Goal: Download file/media

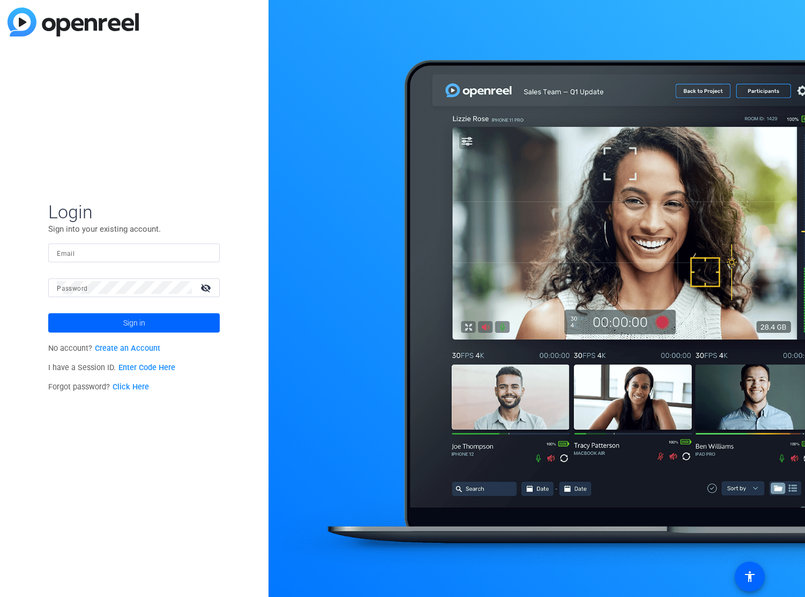
click at [67, 255] on mat-label "Email" at bounding box center [66, 254] width 18 height 8
click at [67, 255] on input "Email" at bounding box center [134, 252] width 154 height 13
type input "[EMAIL_ADDRESS][DOMAIN_NAME]"
click at [39, 283] on div "Login Sign into your existing account. Email [EMAIL_ADDRESS][DOMAIN_NAME] Passw…" at bounding box center [134, 298] width 269 height 597
click at [132, 322] on span "Sign in" at bounding box center [134, 322] width 22 height 27
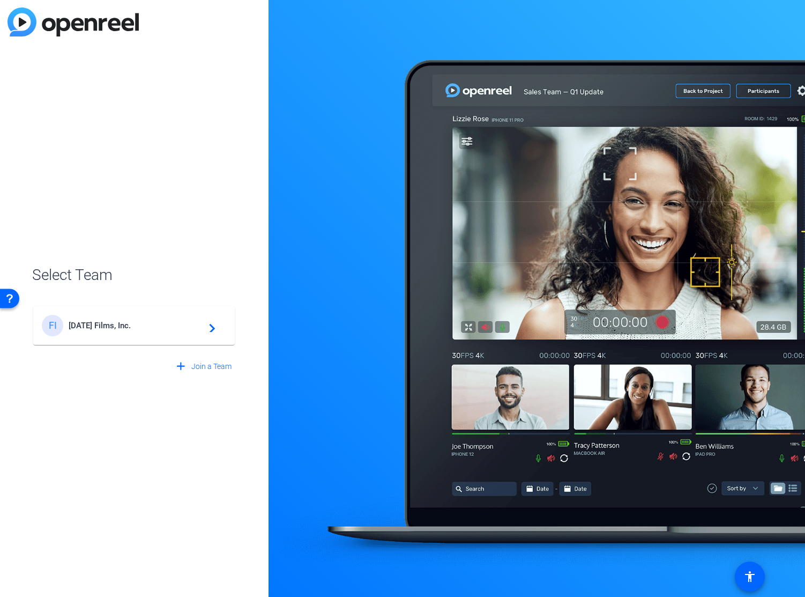
click at [114, 323] on span "[DATE] Films, Inc." at bounding box center [136, 326] width 134 height 10
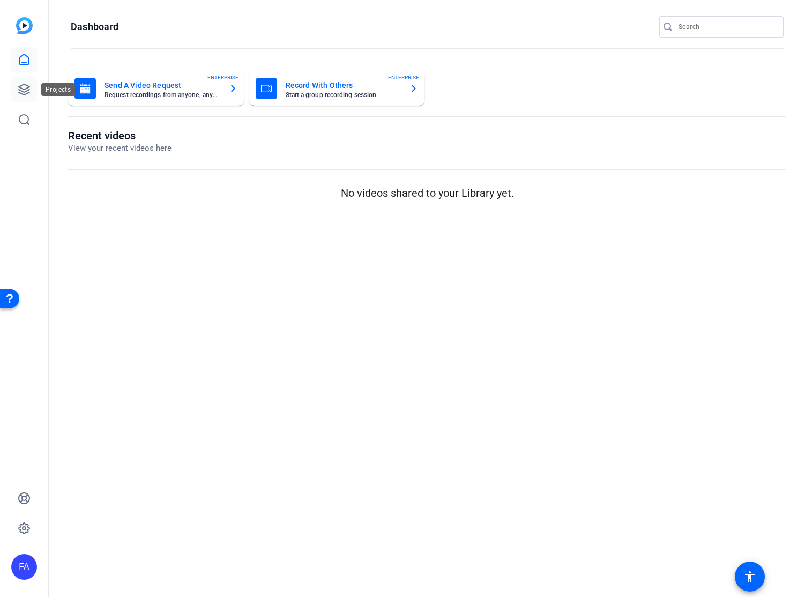
click at [25, 87] on icon at bounding box center [24, 89] width 13 height 13
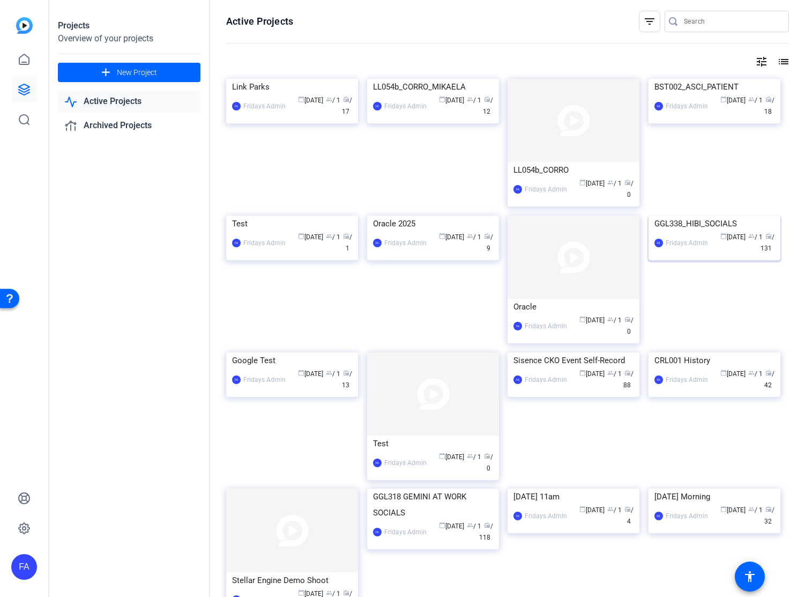
click at [692, 215] on img at bounding box center [715, 215] width 132 height 0
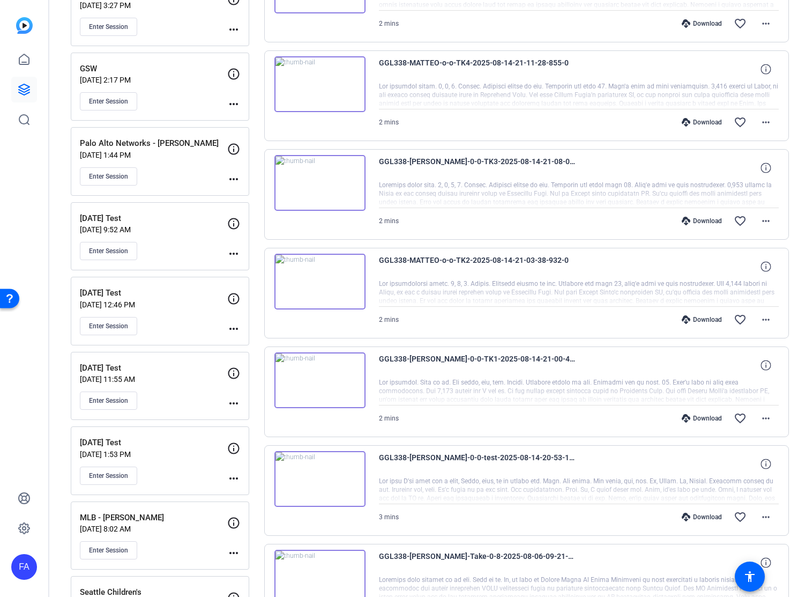
scroll to position [485, 0]
click at [761, 513] on mat-icon "more_horiz" at bounding box center [766, 516] width 13 height 13
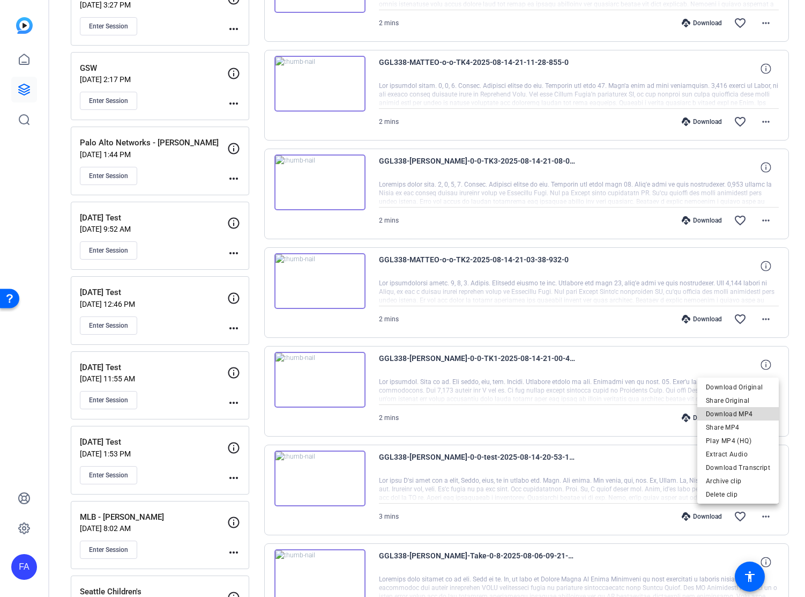
click at [740, 411] on span "Download MP4" at bounding box center [738, 413] width 64 height 13
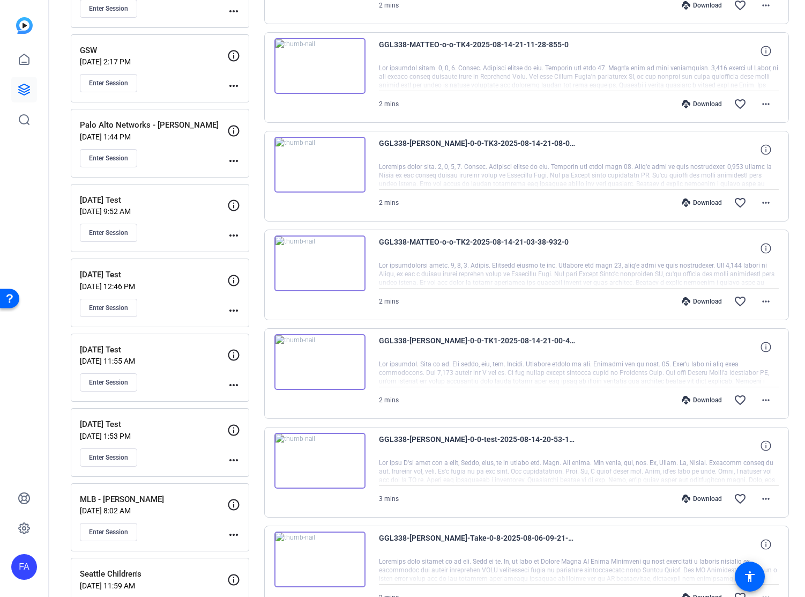
scroll to position [505, 0]
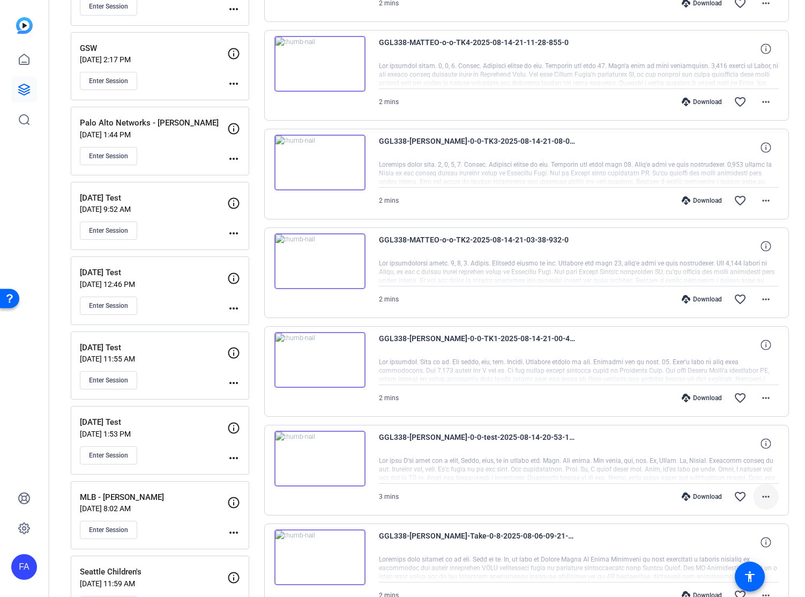
click at [766, 491] on mat-icon "more_horiz" at bounding box center [766, 496] width 13 height 13
click at [742, 396] on span "Download MP4" at bounding box center [738, 394] width 64 height 13
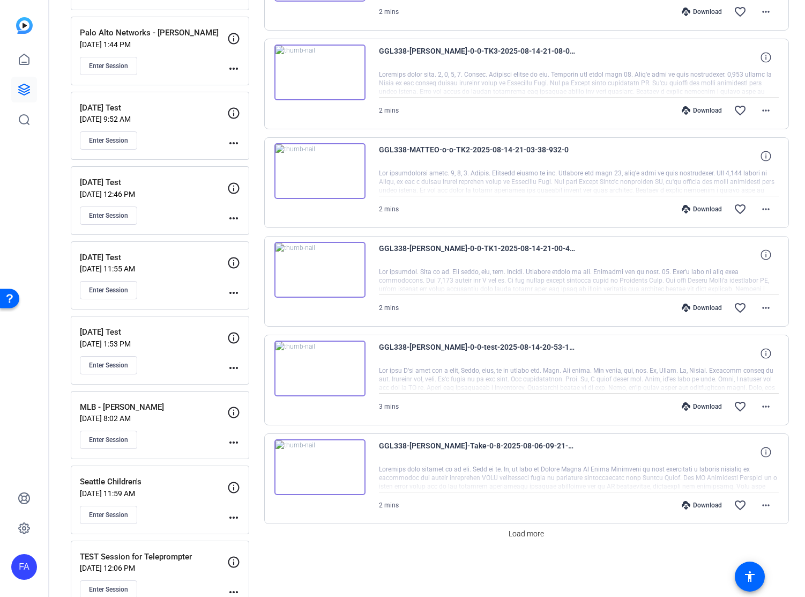
scroll to position [596, 0]
click at [766, 305] on mat-icon "more_horiz" at bounding box center [766, 306] width 13 height 13
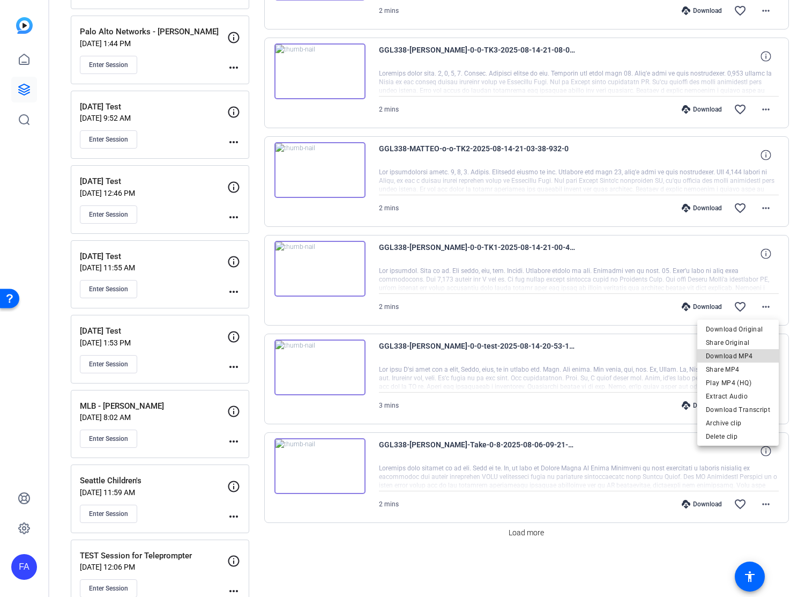
click at [749, 354] on span "Download MP4" at bounding box center [738, 355] width 64 height 13
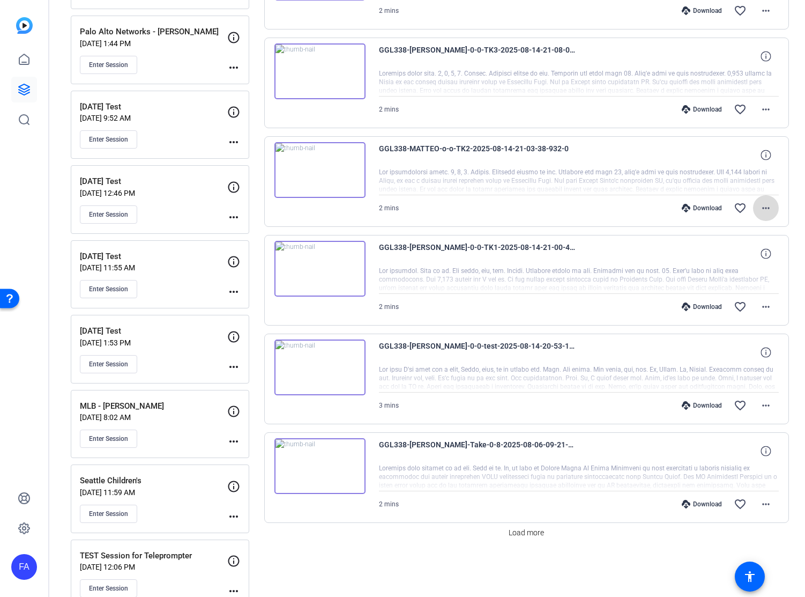
click at [770, 206] on mat-icon "more_horiz" at bounding box center [766, 208] width 13 height 13
click at [750, 252] on span "Download MP4" at bounding box center [738, 257] width 64 height 13
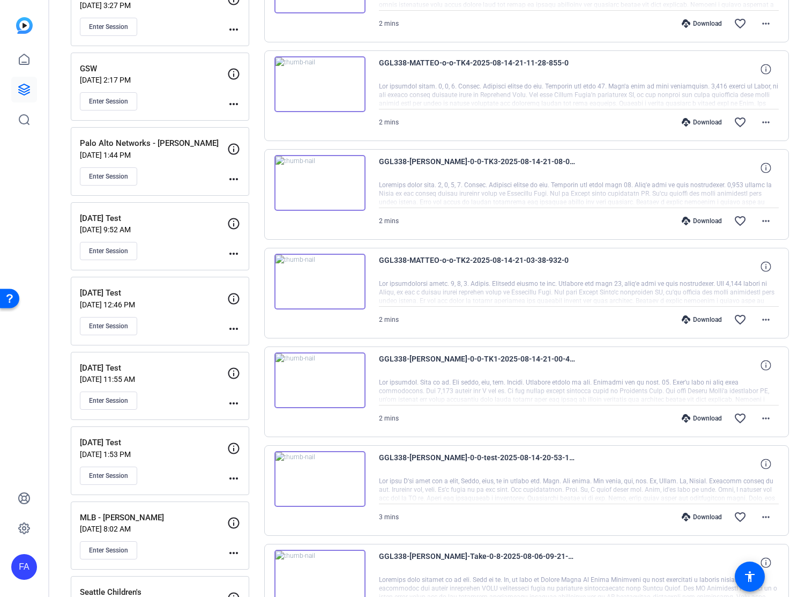
scroll to position [475, 0]
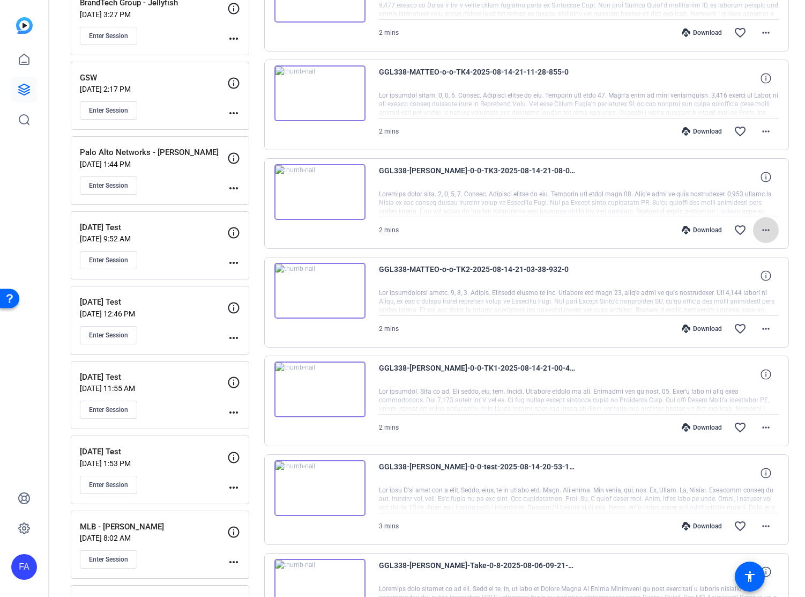
click at [768, 228] on mat-icon "more_horiz" at bounding box center [766, 230] width 13 height 13
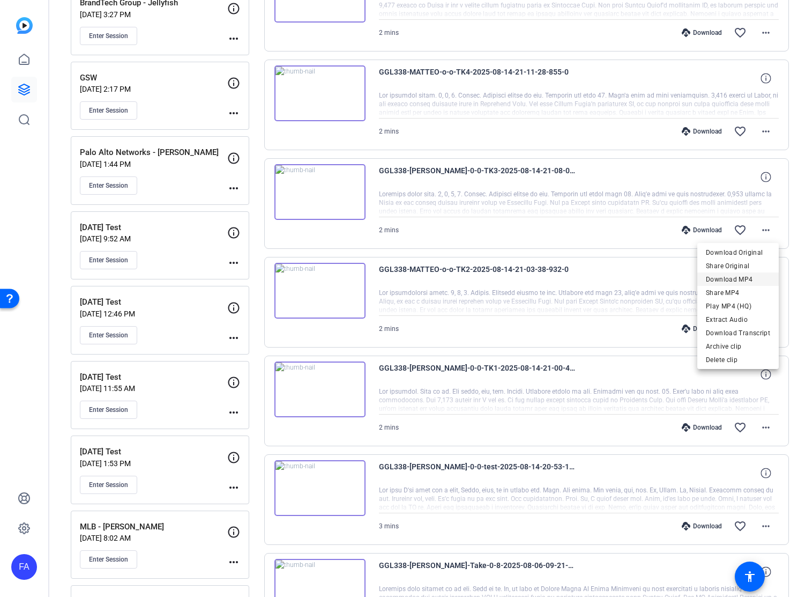
click at [743, 275] on span "Download MP4" at bounding box center [738, 279] width 64 height 13
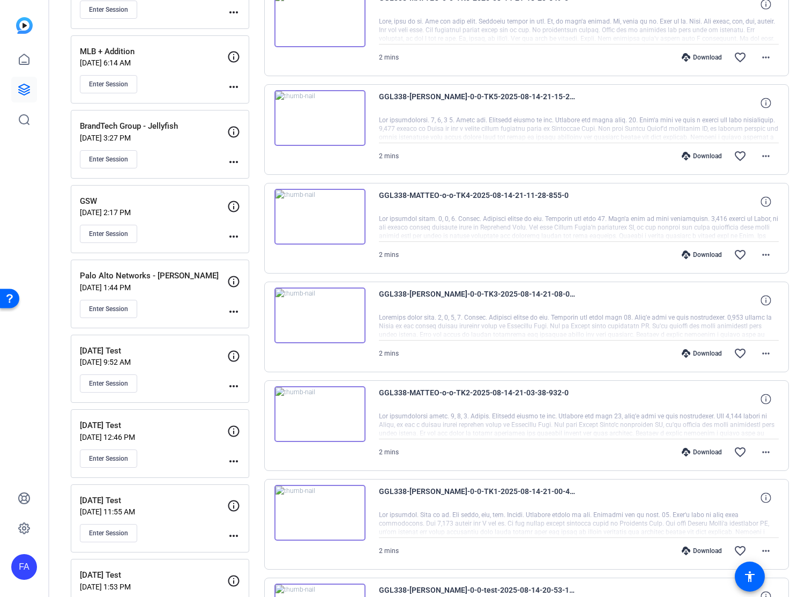
scroll to position [351, 0]
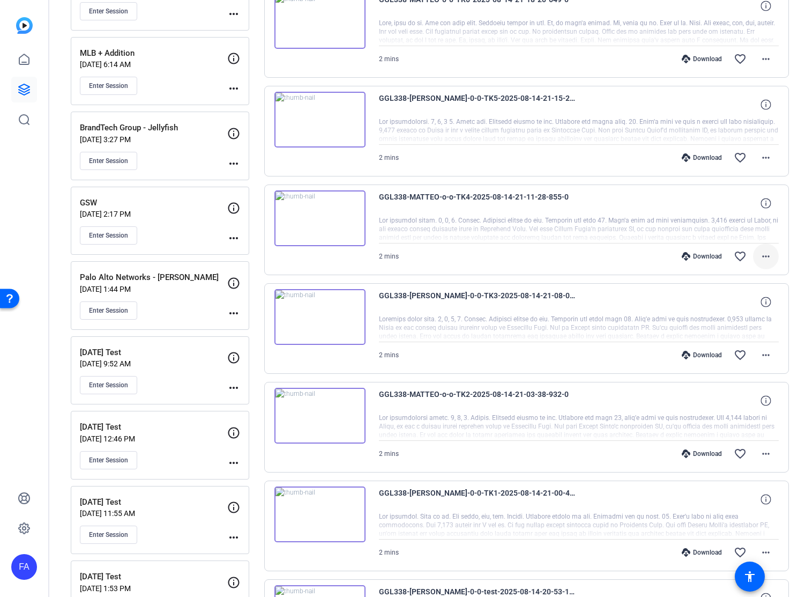
click at [767, 257] on mat-icon "more_horiz" at bounding box center [766, 256] width 13 height 13
click at [746, 300] on span "Download MP4" at bounding box center [738, 305] width 64 height 13
drag, startPoint x: 49, startPoint y: 98, endPoint x: 795, endPoint y: 155, distance: 748.4
click at [795, 155] on div "Sessions Scripts Sessions more_horiz GGL338_AGODA [DATE] 8:37 PM Enter Session …" at bounding box center [427, 365] width 756 height 1302
click at [766, 157] on mat-icon "more_horiz" at bounding box center [766, 157] width 13 height 13
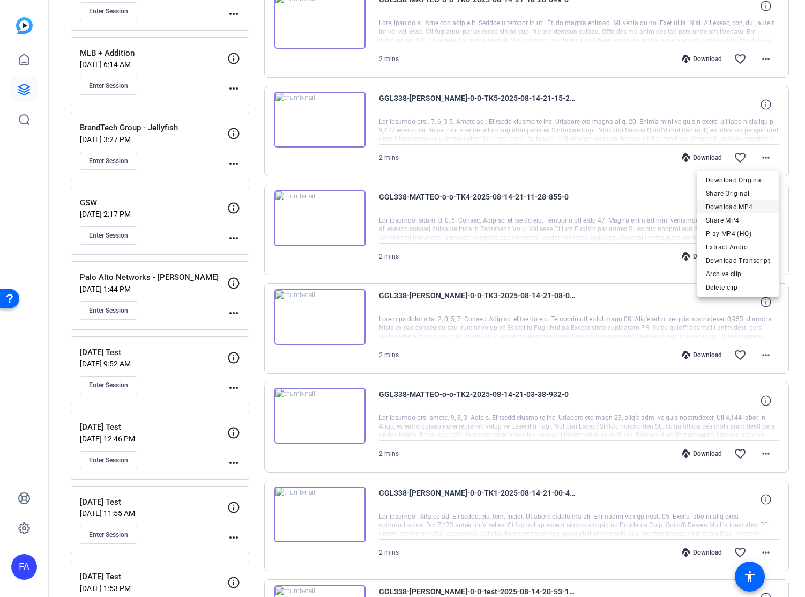
click at [748, 206] on span "Download MP4" at bounding box center [738, 206] width 64 height 13
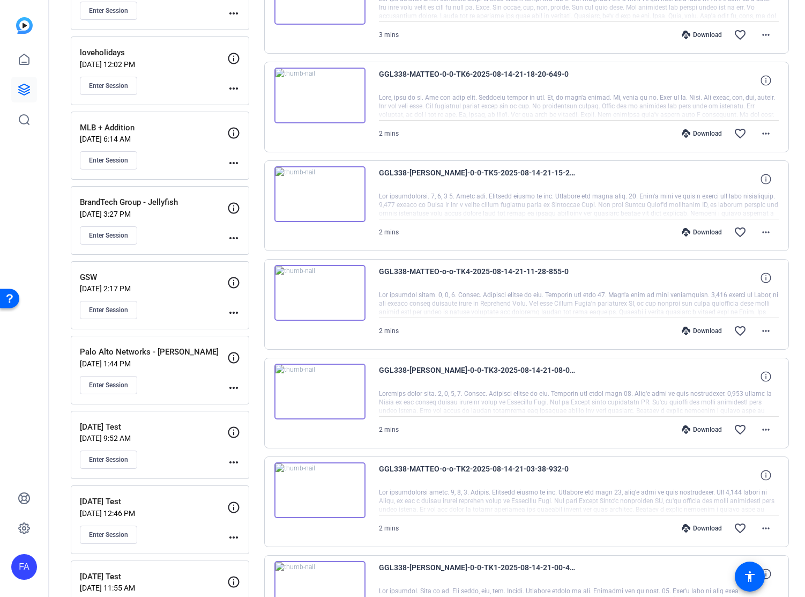
scroll to position [276, 0]
click at [791, 199] on div "Sessions Scripts Sessions more_horiz GGL338_AGODA [DATE] 8:37 PM Enter Session …" at bounding box center [427, 440] width 756 height 1302
click at [768, 131] on mat-icon "more_horiz" at bounding box center [766, 134] width 13 height 13
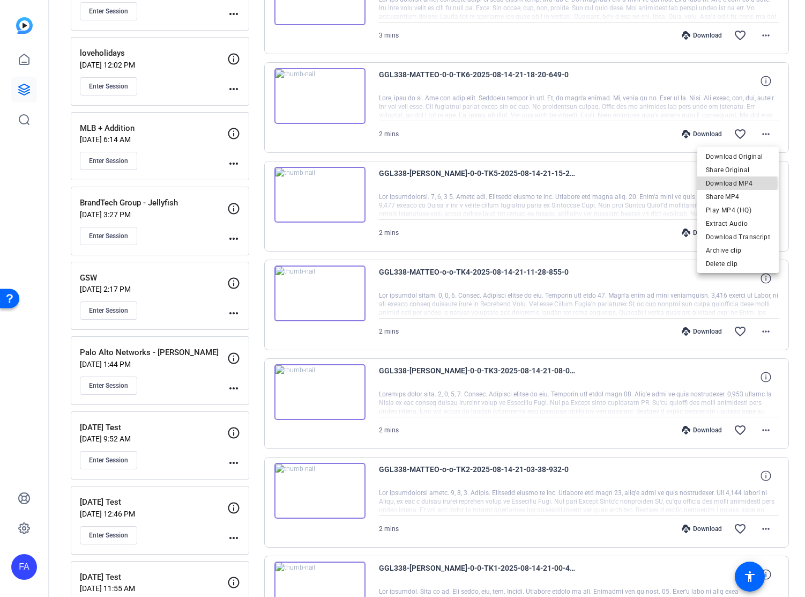
click at [738, 183] on span "Download MP4" at bounding box center [738, 183] width 64 height 13
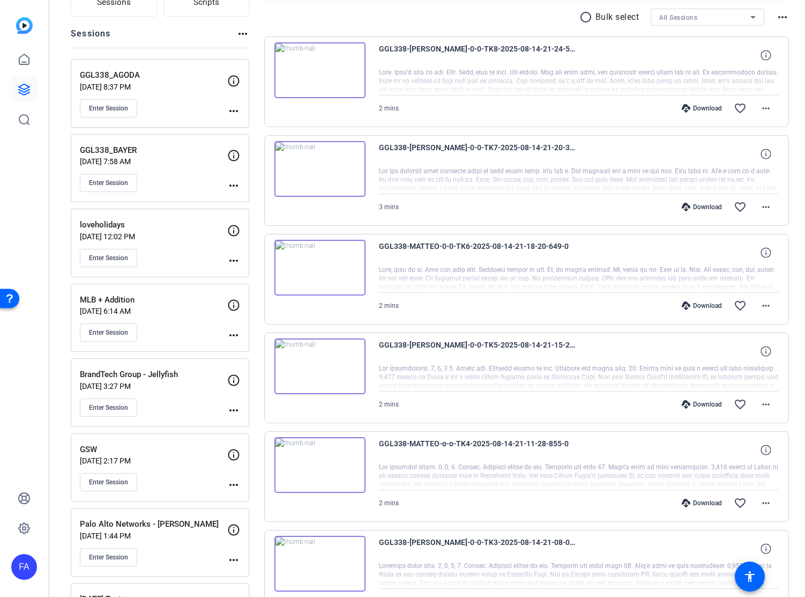
scroll to position [103, 0]
click at [764, 204] on mat-icon "more_horiz" at bounding box center [766, 208] width 13 height 13
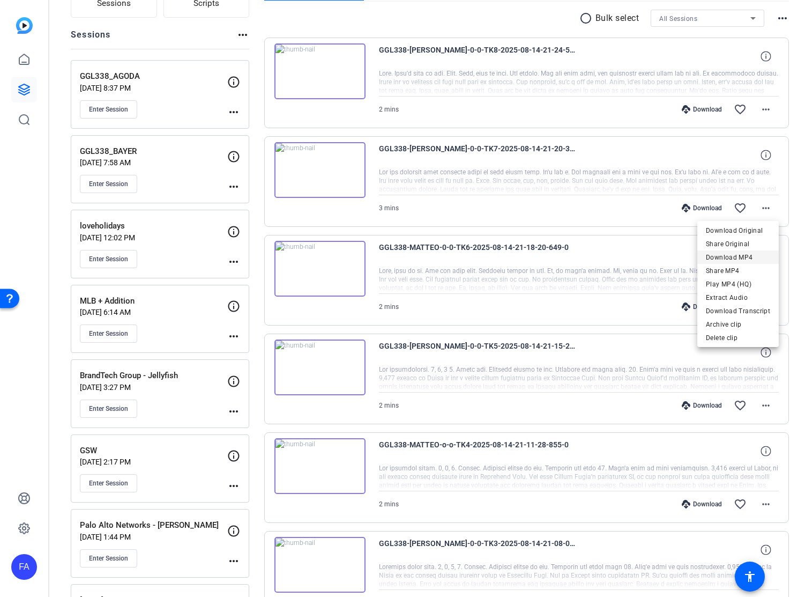
click at [749, 258] on span "Download MP4" at bounding box center [738, 257] width 64 height 13
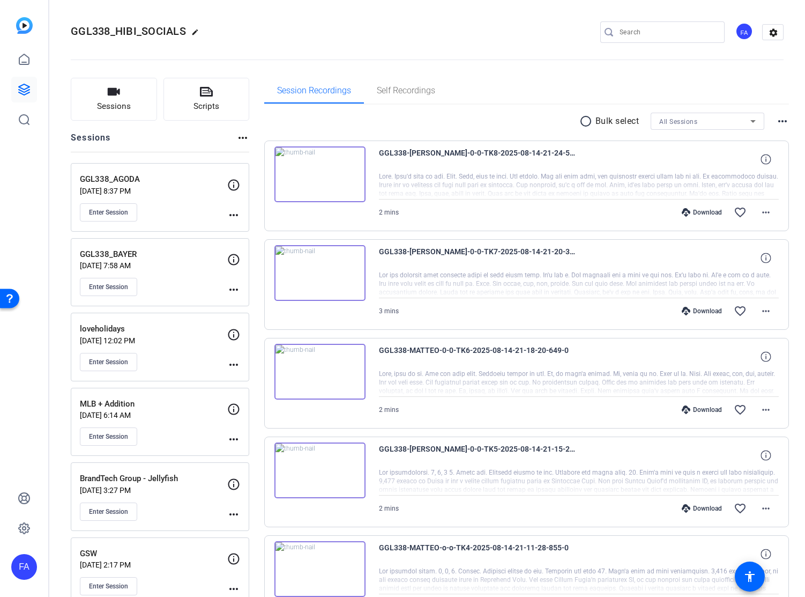
click at [765, 213] on mat-icon "more_horiz" at bounding box center [766, 212] width 13 height 13
click at [740, 258] on span "Download MP4" at bounding box center [738, 261] width 64 height 13
click at [25, 571] on div "FA" at bounding box center [24, 567] width 26 height 26
click at [129, 555] on mat-icon "logout" at bounding box center [128, 557] width 13 height 13
